Goal: Check status: Check status

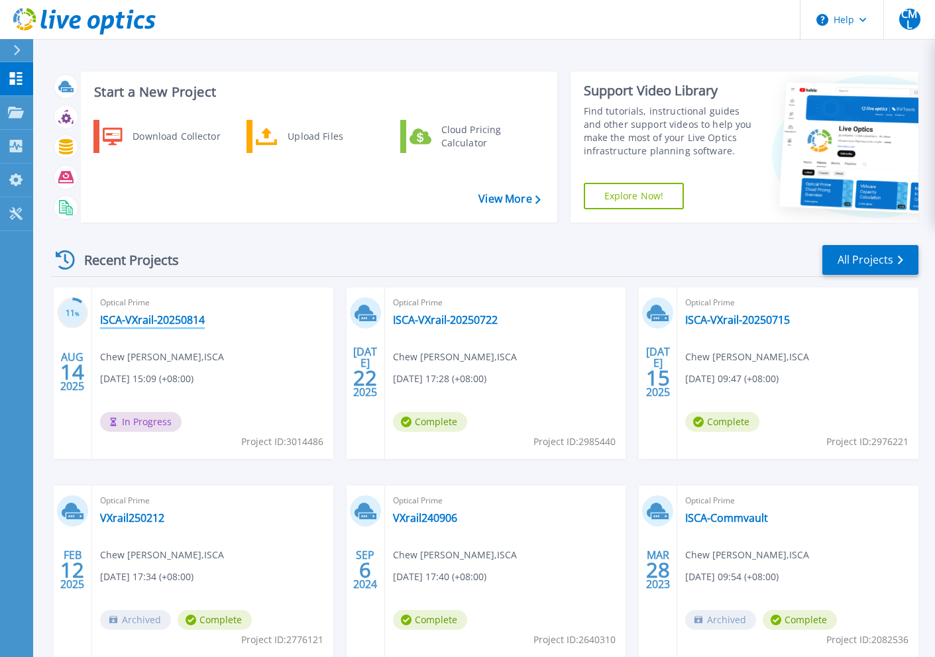
click at [168, 317] on link "ISCA-VXrail-20250814" at bounding box center [152, 319] width 105 height 13
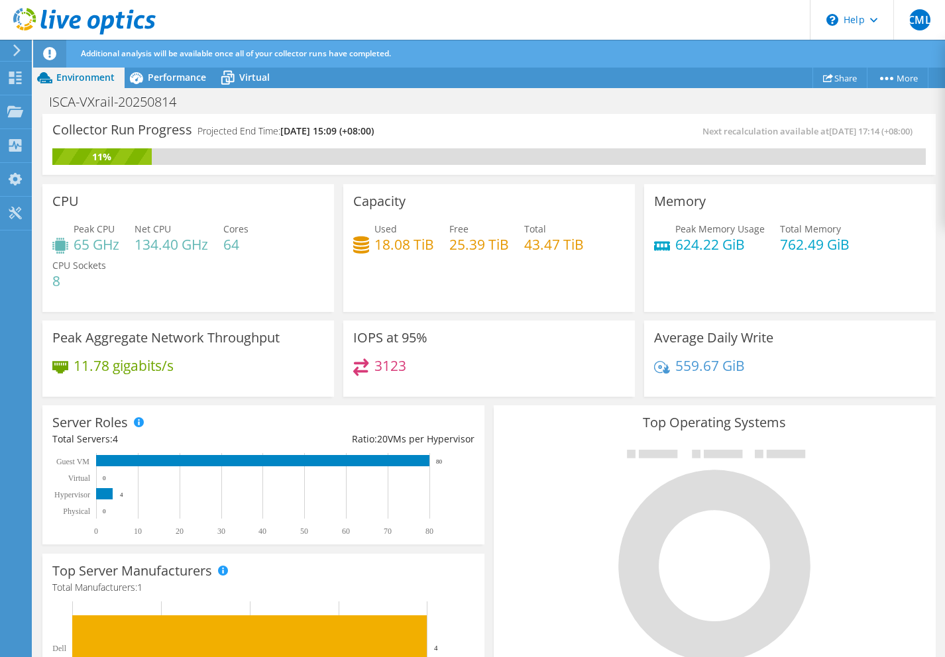
scroll to position [458, 0]
click at [445, 371] on div "3123" at bounding box center [489, 373] width 272 height 28
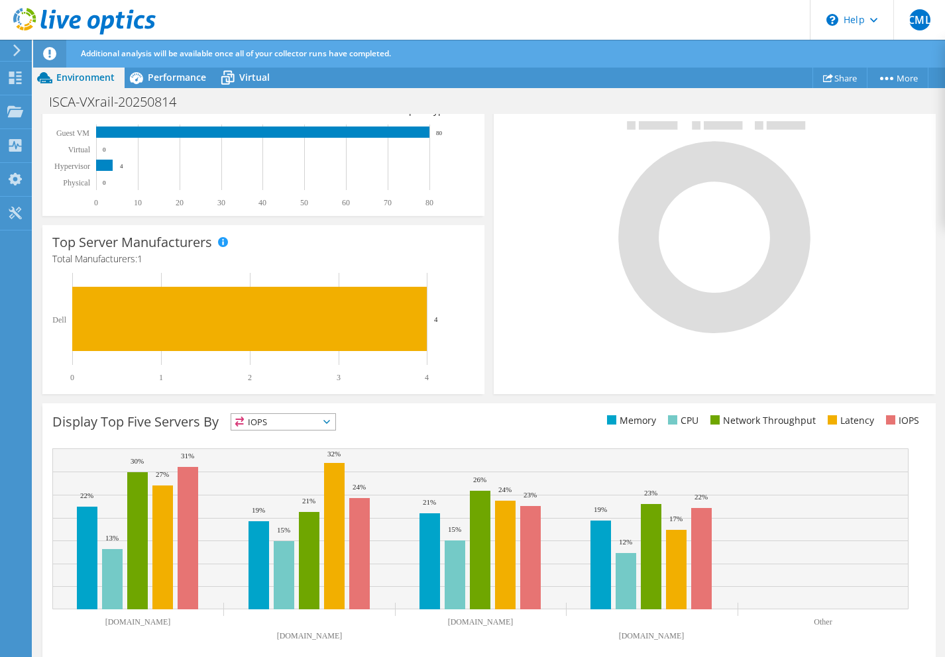
scroll to position [341, 0]
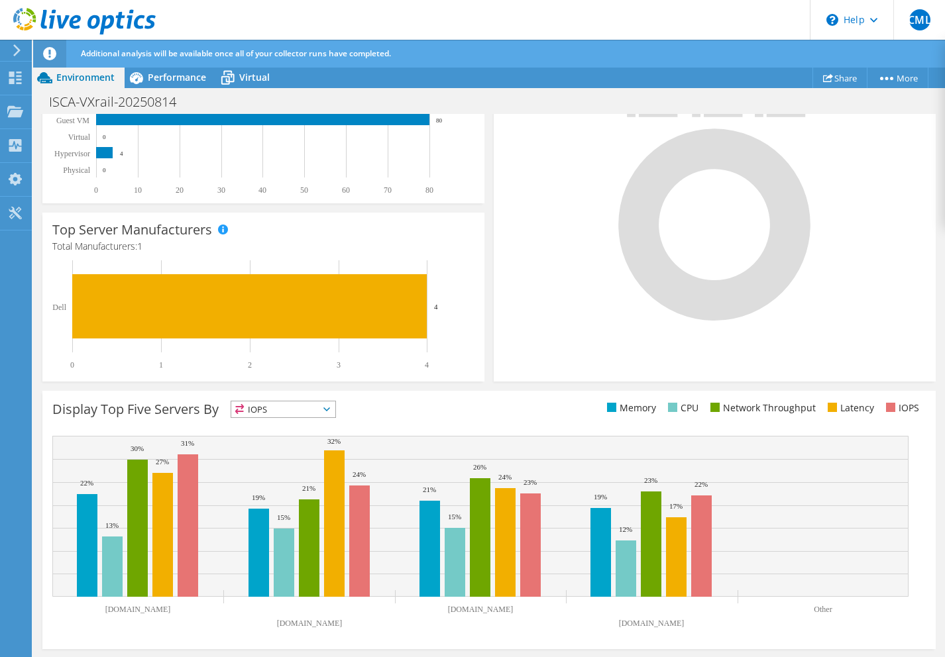
drag, startPoint x: 400, startPoint y: 25, endPoint x: 414, endPoint y: 59, distance: 36.5
click at [400, 25] on header "CML End User Chew [PERSON_NAME] [PERSON_NAME][EMAIL_ADDRESS][DOMAIN_NAME] [GEOG…" at bounding box center [472, 20] width 945 height 40
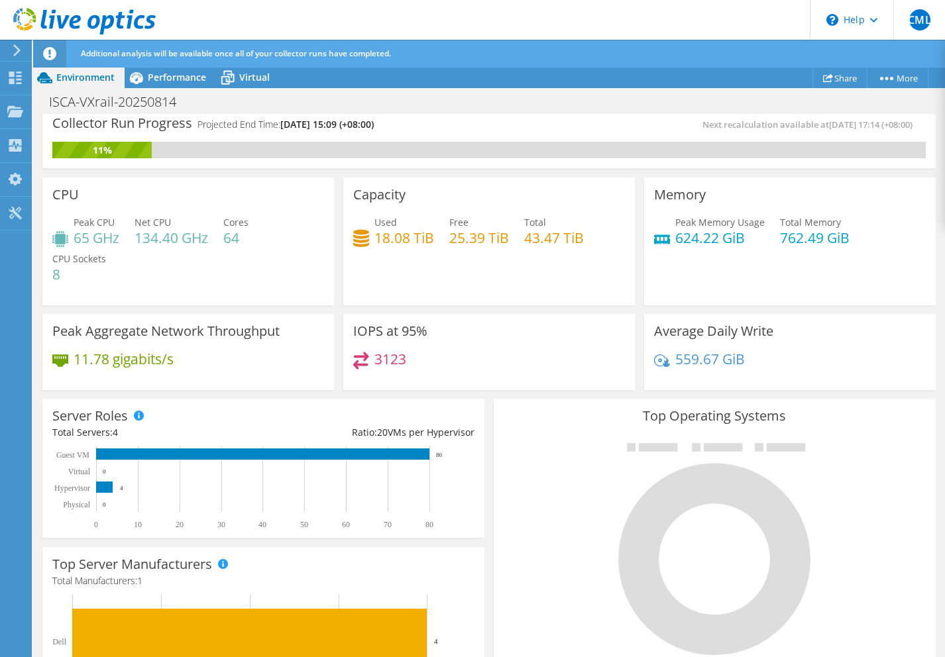
scroll to position [0, 0]
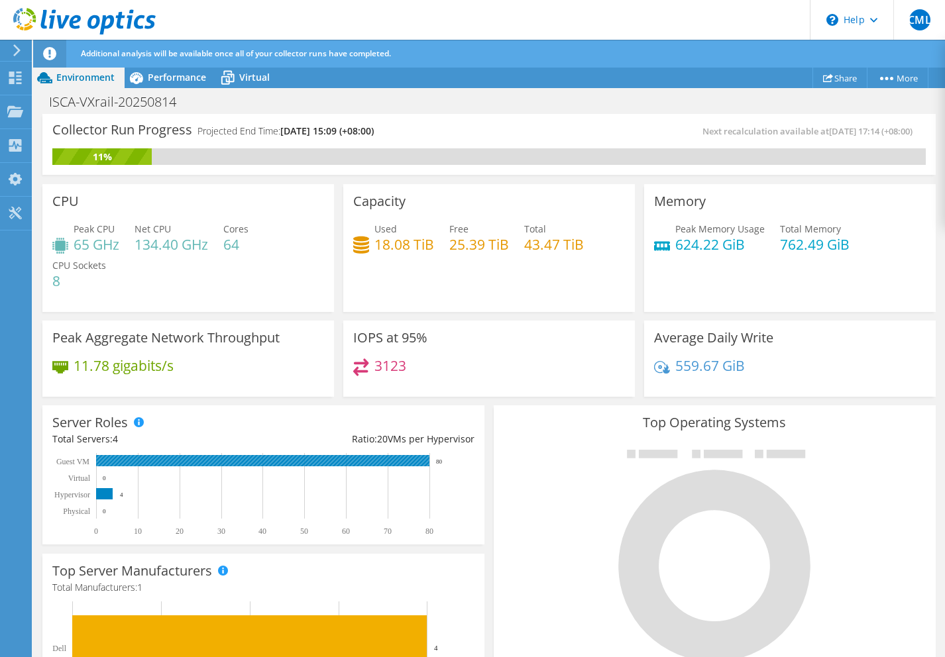
click at [414, 460] on rect at bounding box center [262, 460] width 333 height 11
drag, startPoint x: 414, startPoint y: 460, endPoint x: 383, endPoint y: 461, distance: 30.5
click at [383, 461] on rect at bounding box center [262, 460] width 333 height 11
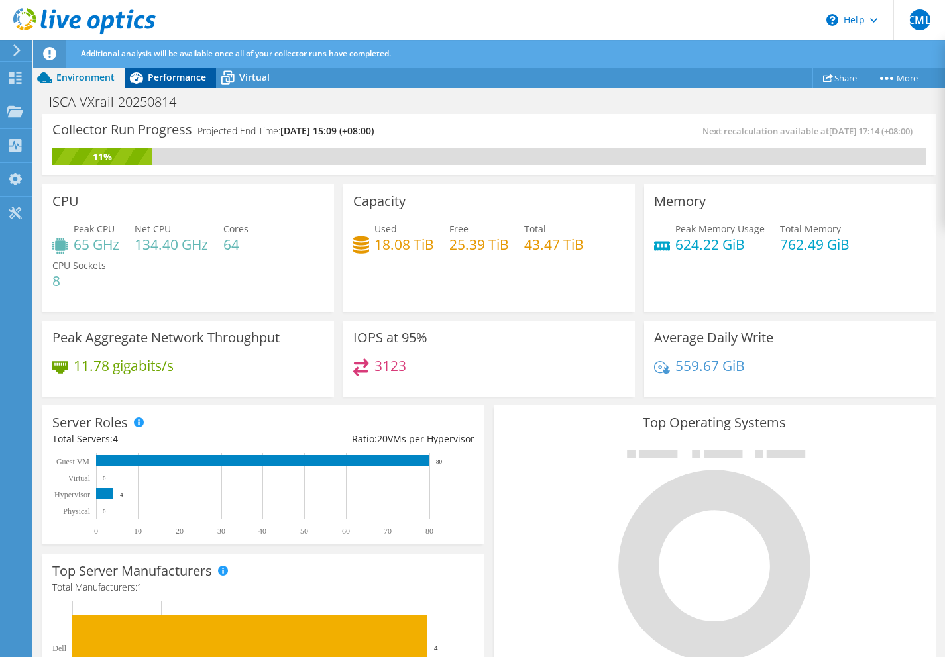
click at [169, 79] on span "Performance" at bounding box center [177, 77] width 58 height 13
